Goal: Task Accomplishment & Management: Use online tool/utility

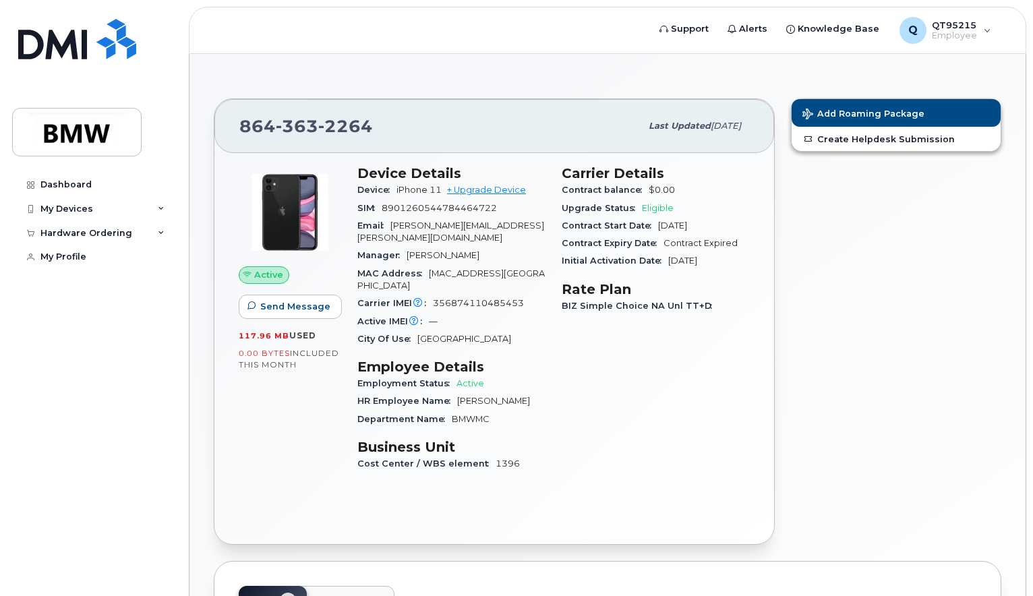
click at [906, 322] on div "Add Roaming Package Create Helpdesk Submission" at bounding box center [896, 321] width 227 height 463
click at [908, 136] on link "Create Helpdesk Submission" at bounding box center [896, 139] width 209 height 24
click at [83, 207] on div "My Devices" at bounding box center [66, 209] width 53 height 11
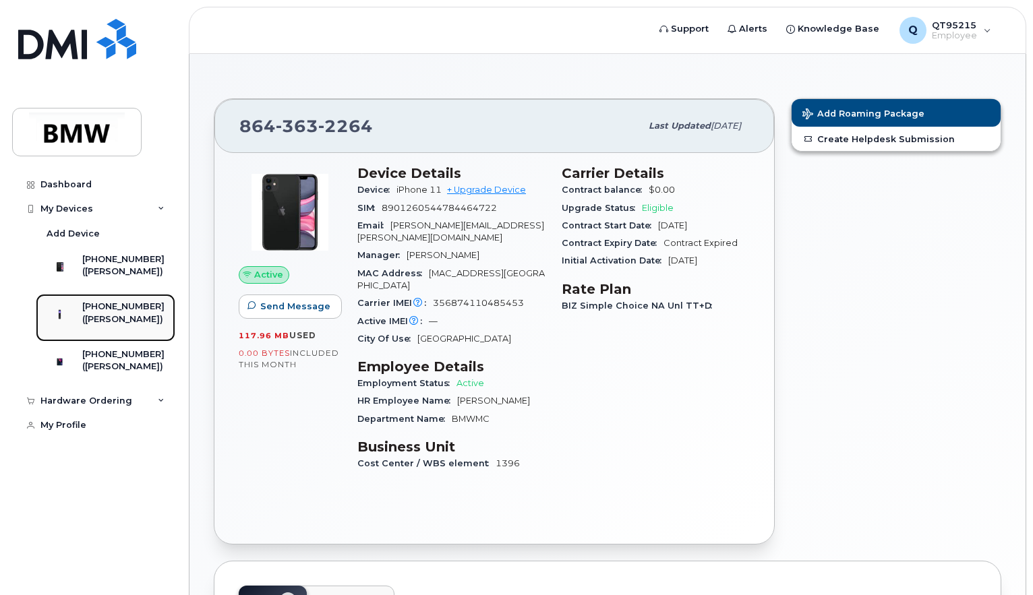
click at [137, 313] on div "[PHONE_NUMBER]" at bounding box center [123, 307] width 82 height 12
click at [131, 326] on div "([PERSON_NAME])" at bounding box center [123, 320] width 82 height 12
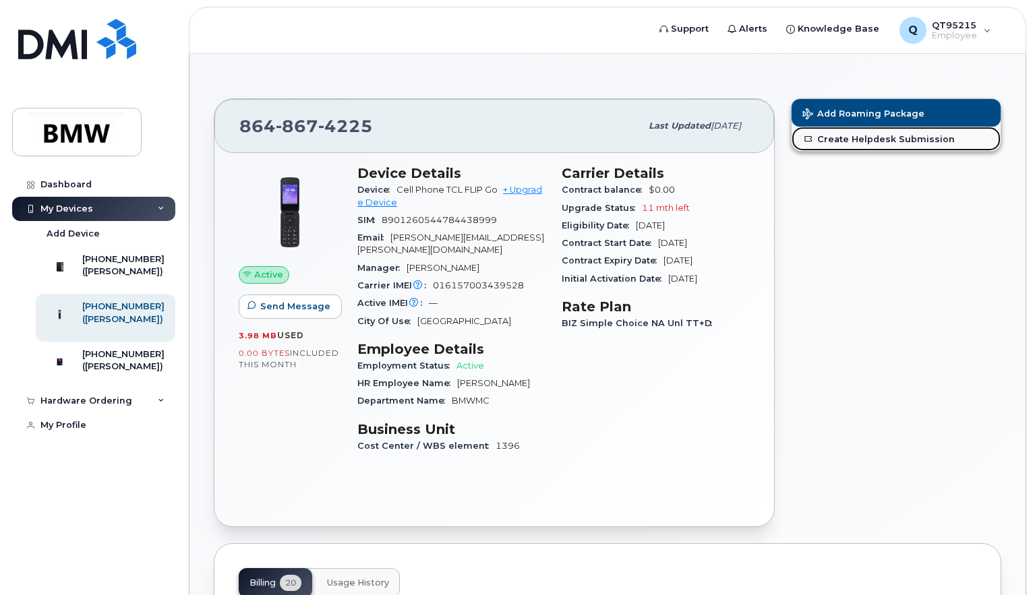
click at [919, 139] on link "Create Helpdesk Submission" at bounding box center [896, 139] width 209 height 24
